Goal: Transaction & Acquisition: Purchase product/service

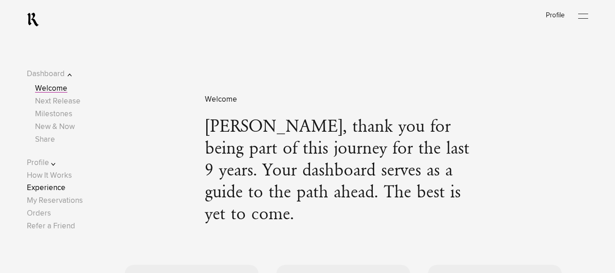
click at [53, 187] on link "Experience" at bounding box center [46, 188] width 39 height 8
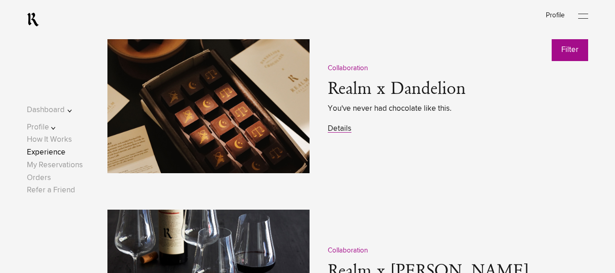
scroll to position [1172, 0]
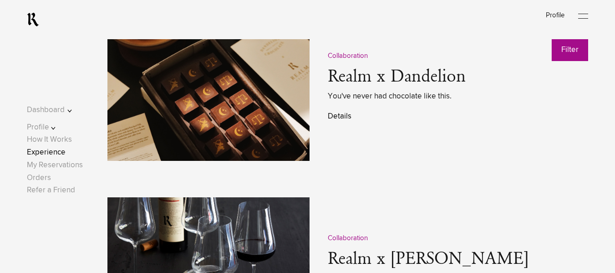
click at [341, 116] on link "Details" at bounding box center [340, 116] width 24 height 8
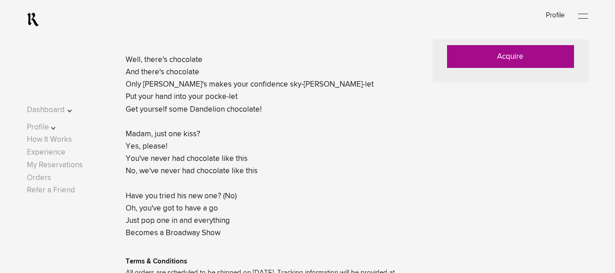
scroll to position [485, 0]
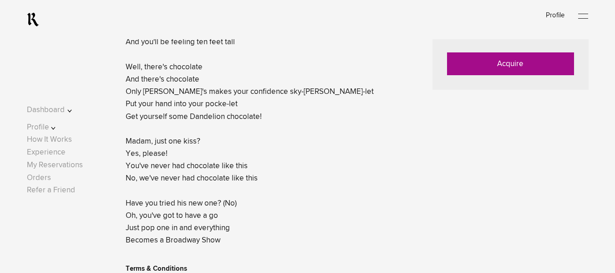
click at [526, 75] on link "Acquire" at bounding box center [510, 63] width 127 height 23
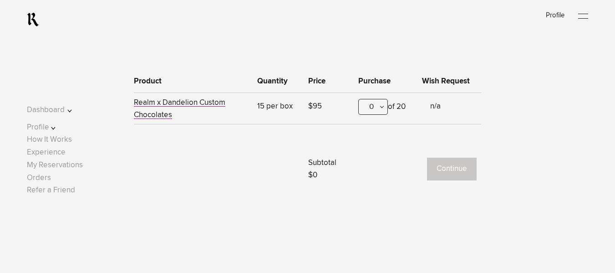
scroll to position [366, 0]
click at [383, 110] on div "0" at bounding box center [373, 106] width 30 height 16
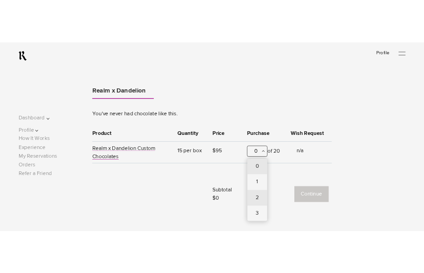
scroll to position [341, 0]
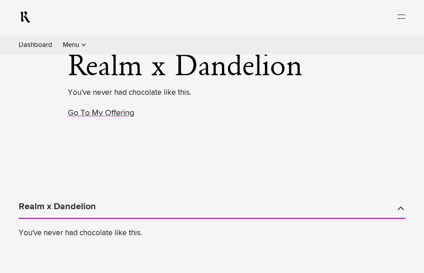
scroll to position [362, 0]
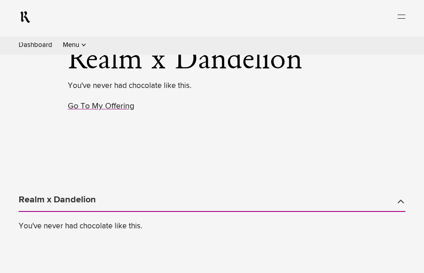
click at [0, 0] on div "0" at bounding box center [0, 0] width 0 height 0
click at [0, 0] on div "1" at bounding box center [0, 0] width 0 height 0
click at [0, 0] on button "Continue" at bounding box center [0, 0] width 0 height 0
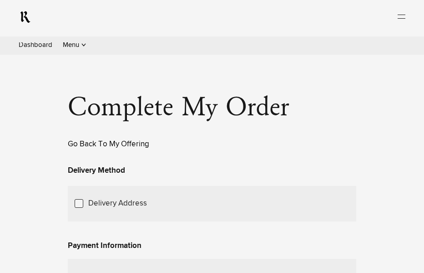
scroll to position [12, 0]
click at [149, 148] on link "Go Back To My Offering" at bounding box center [108, 145] width 81 height 8
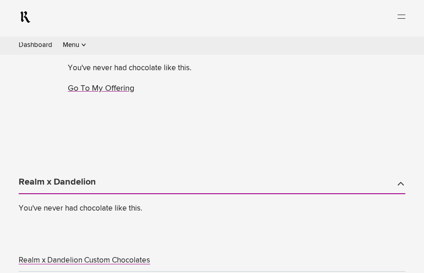
scroll to position [381, 0]
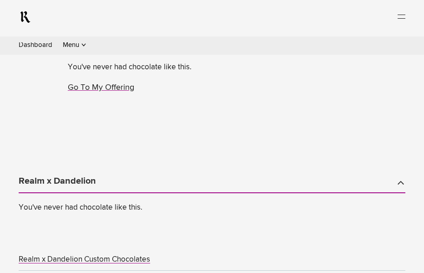
click at [0, 0] on button "Continue" at bounding box center [0, 0] width 0 height 0
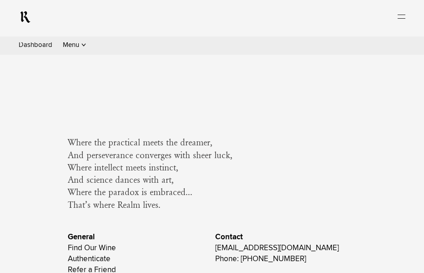
scroll to position [627, 0]
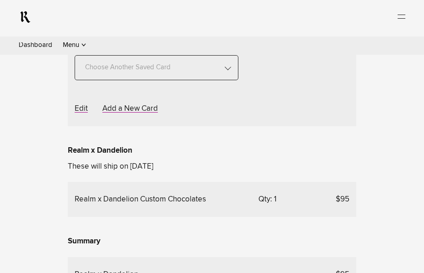
scroll to position [239, 0]
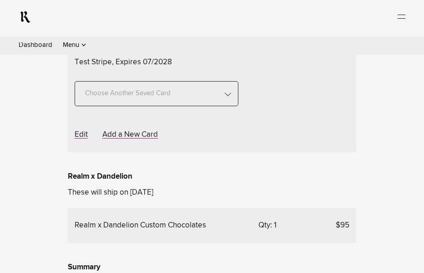
click at [0, 0] on span "Choose Another Saved Shipping Address" at bounding box center [0, 0] width 0 height 0
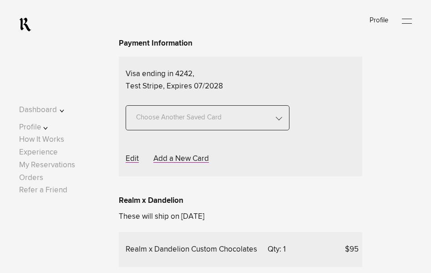
click at [0, 0] on div "[PERSON_NAME] - [GEOGRAPHIC_DATA], [US_STATE], 30327" at bounding box center [0, 0] width 0 height 0
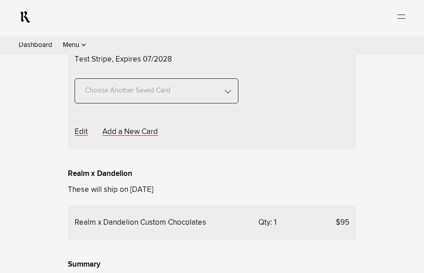
scroll to position [238, 0]
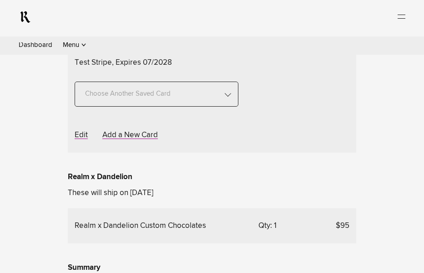
click at [0, 0] on span "Choose Another Saved Shipping Address" at bounding box center [0, 0] width 0 height 0
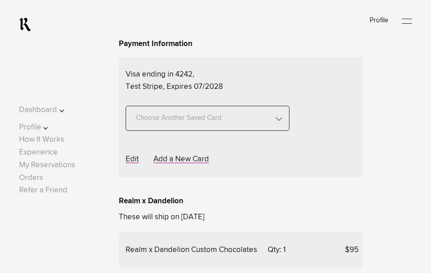
click at [0, 0] on div "test 2 - [GEOGRAPHIC_DATA], [US_STATE], 94931" at bounding box center [0, 0] width 0 height 0
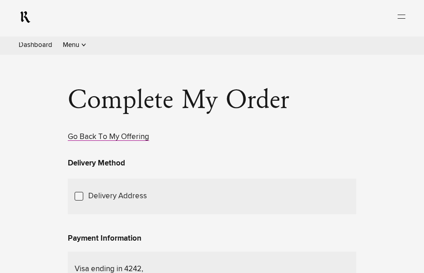
scroll to position [0, 0]
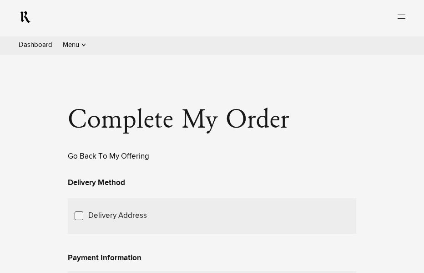
click at [149, 160] on link "Go Back To My Offering" at bounding box center [108, 157] width 81 height 8
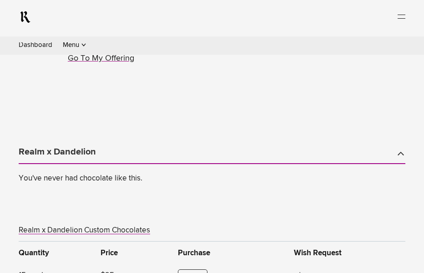
scroll to position [410, 0]
click at [0, 0] on button "Continue" at bounding box center [0, 0] width 0 height 0
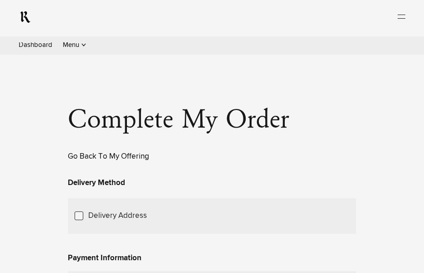
click at [149, 160] on link "Go Back To My Offering" at bounding box center [108, 157] width 81 height 8
